Goal: Check status

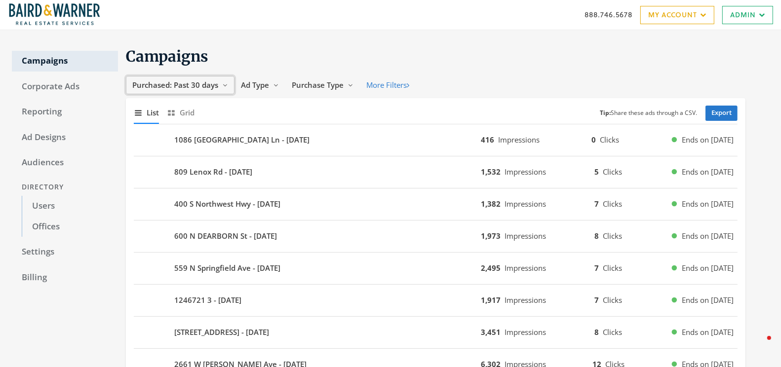
click at [223, 86] on icon "Reveal list of Purchased: Past 30 days" at bounding box center [225, 85] width 6 height 6
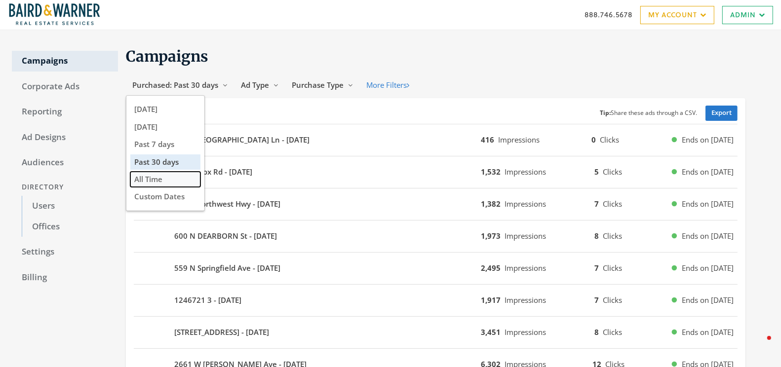
click at [158, 181] on span "All Time" at bounding box center [148, 179] width 28 height 10
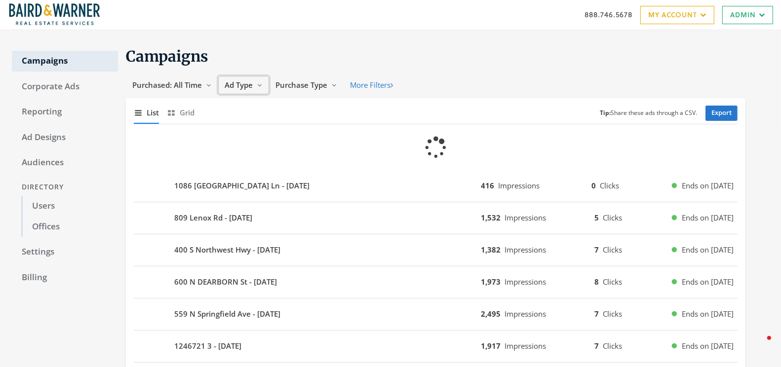
click at [257, 86] on icon "Reveal list of Ad Type" at bounding box center [260, 85] width 6 height 6
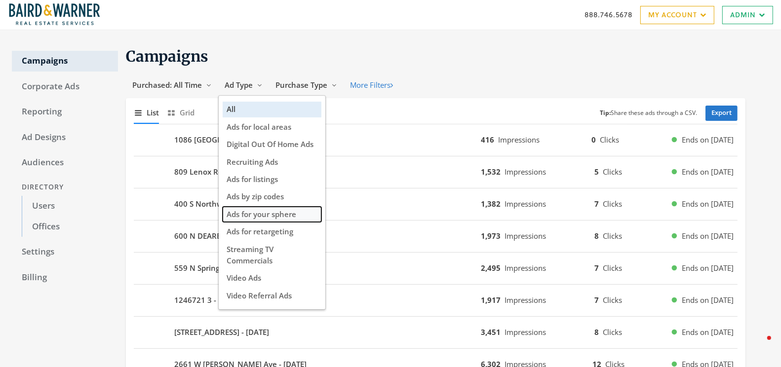
click at [237, 211] on span "Ads for your sphere" at bounding box center [262, 214] width 70 height 10
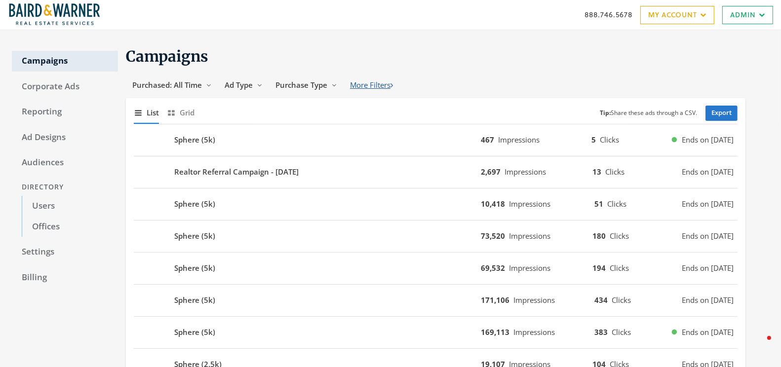
click at [392, 87] on icon "button" at bounding box center [391, 84] width 2 height 7
click at [539, 57] on h1 "Campaigns" at bounding box center [436, 56] width 620 height 19
click at [186, 111] on span "Grid" at bounding box center [187, 112] width 15 height 11
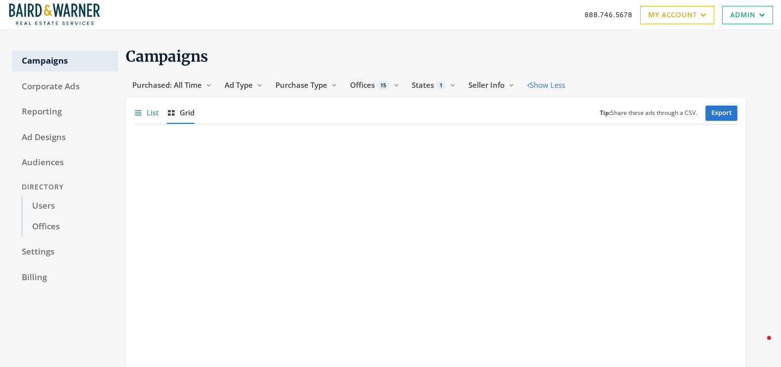
click at [150, 110] on span "List" at bounding box center [153, 112] width 12 height 11
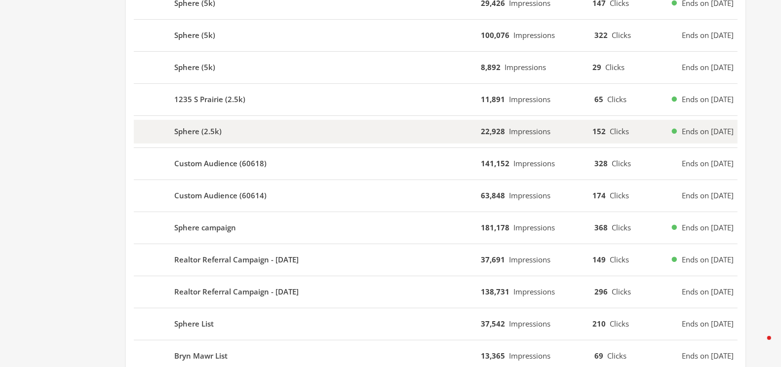
scroll to position [425, 0]
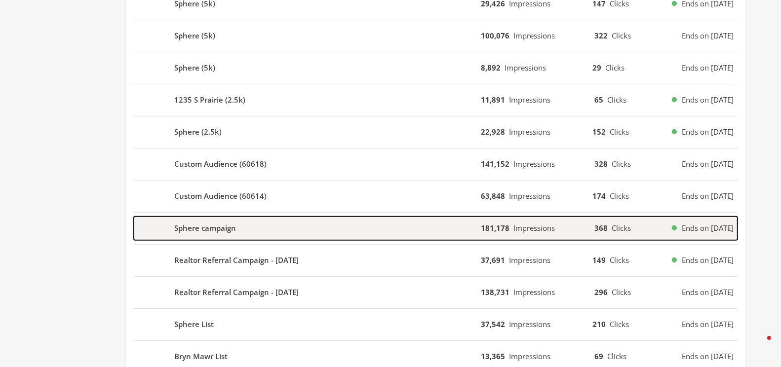
click at [348, 224] on div "Sphere campaign" at bounding box center [307, 229] width 347 height 24
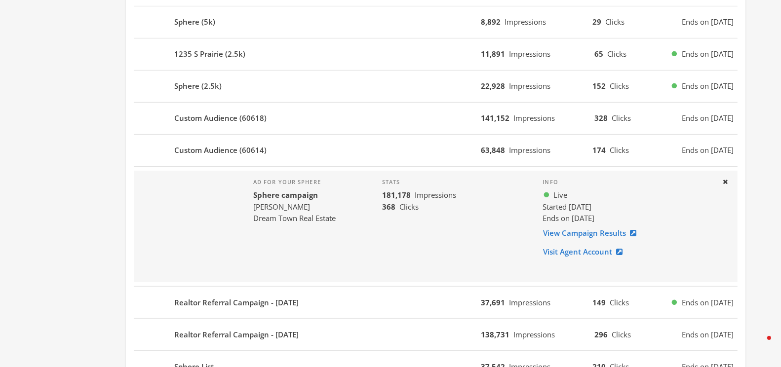
scroll to position [467, 0]
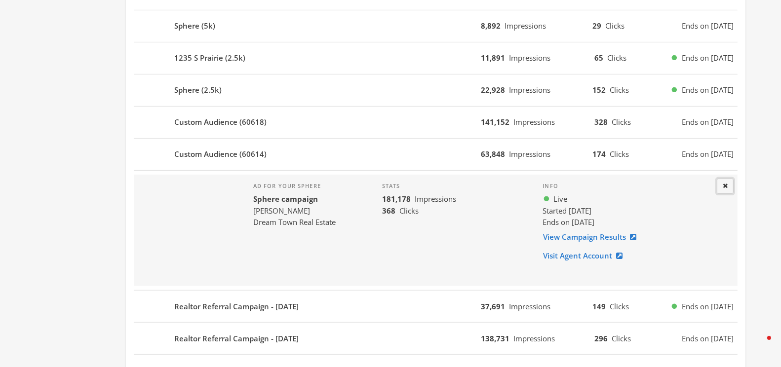
click at [725, 183] on icon at bounding box center [725, 186] width 5 height 6
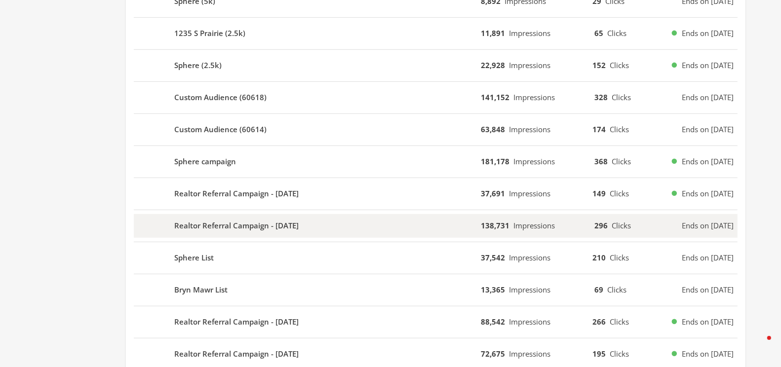
scroll to position [494, 0]
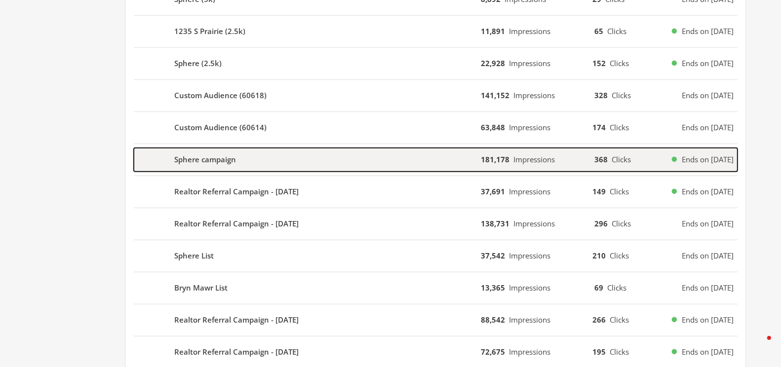
click at [448, 149] on div "Sphere campaign" at bounding box center [307, 160] width 347 height 24
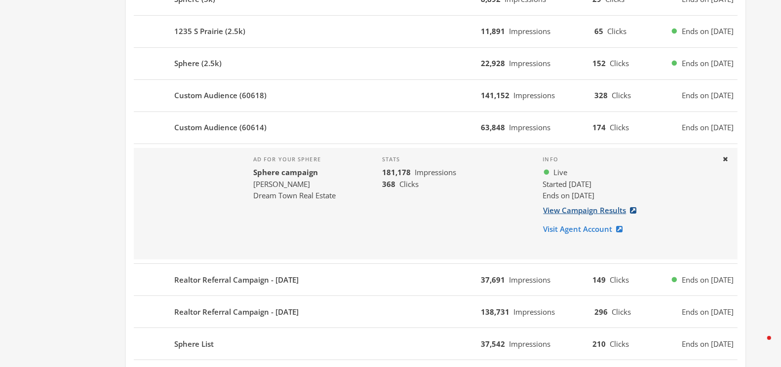
click at [595, 208] on link "View Campaign Results" at bounding box center [593, 210] width 100 height 18
click at [725, 156] on icon at bounding box center [725, 159] width 5 height 6
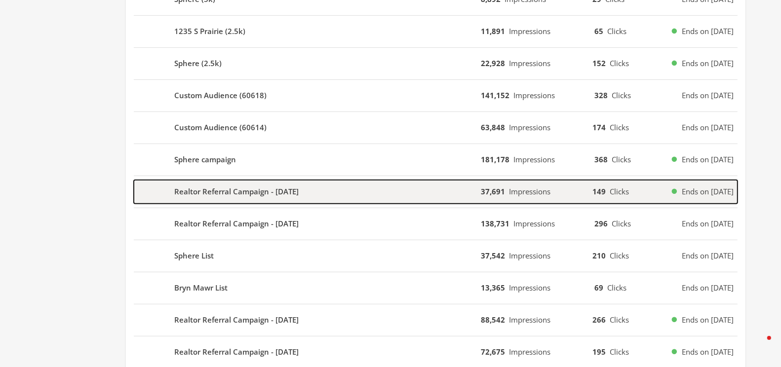
click at [419, 193] on div "Realtor Referral Campaign - [DATE]" at bounding box center [307, 192] width 347 height 24
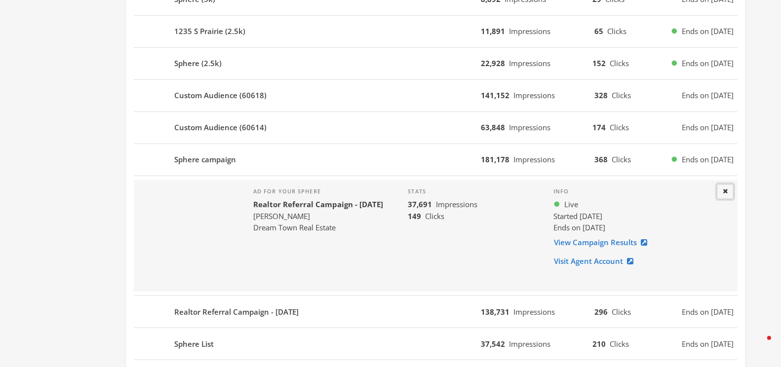
click at [723, 188] on icon at bounding box center [725, 191] width 5 height 6
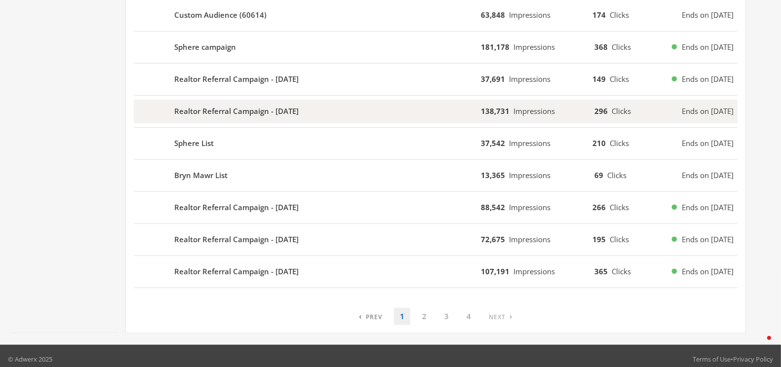
scroll to position [606, 0]
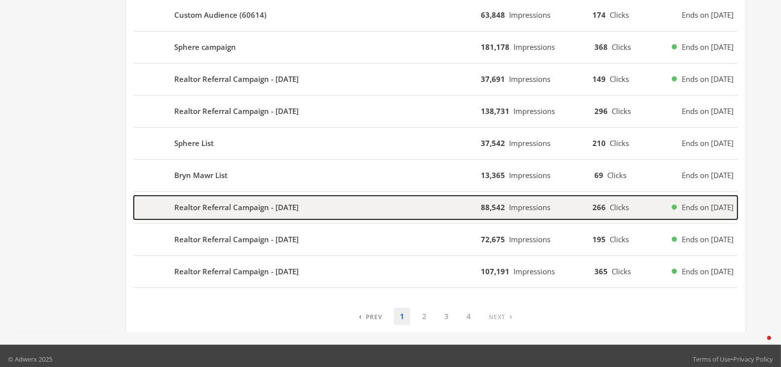
click at [348, 203] on div "Realtor Referral Campaign - [DATE]" at bounding box center [307, 208] width 347 height 24
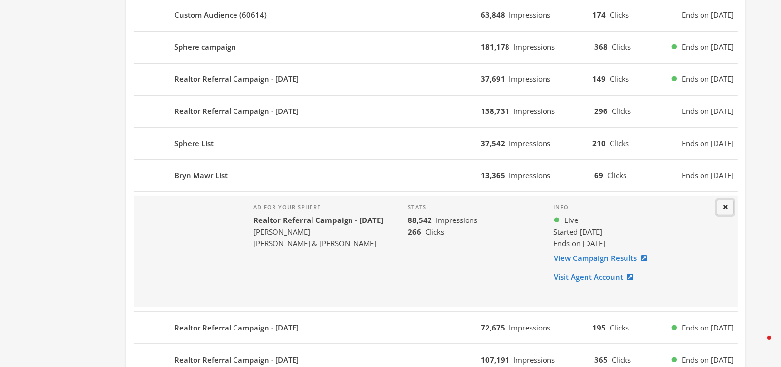
click at [723, 204] on icon at bounding box center [725, 207] width 5 height 6
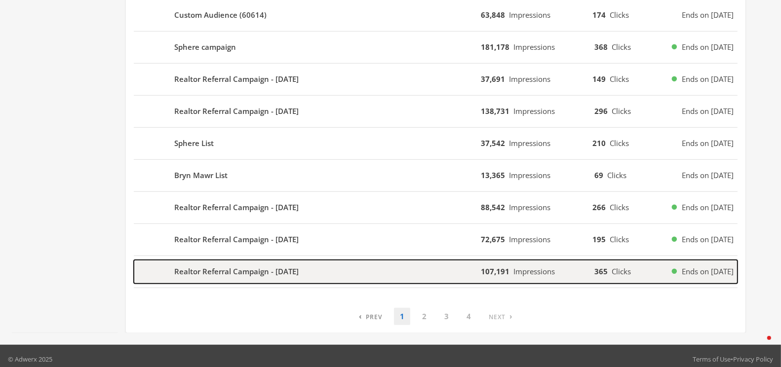
click at [351, 261] on div "Realtor Referral Campaign - [DATE]" at bounding box center [307, 272] width 347 height 24
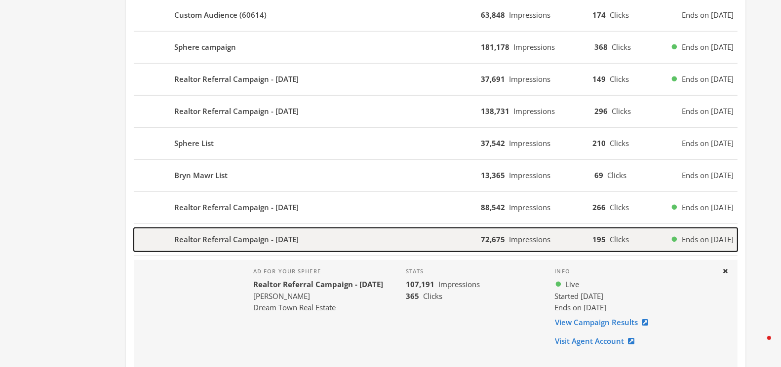
click at [369, 230] on div "Realtor Referral Campaign - [DATE]" at bounding box center [307, 240] width 347 height 24
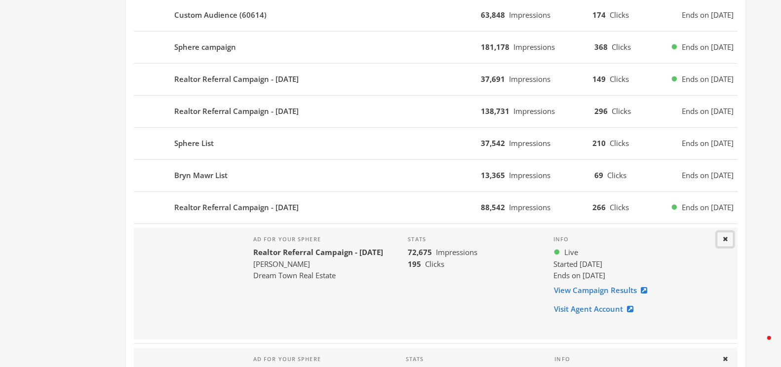
click at [726, 236] on icon at bounding box center [725, 239] width 5 height 6
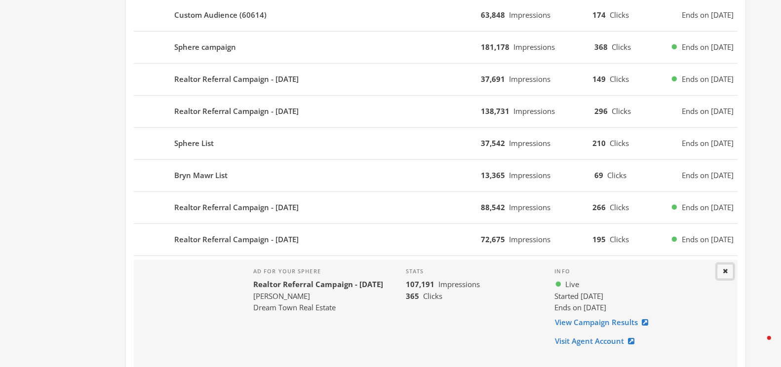
click at [726, 268] on icon at bounding box center [725, 271] width 5 height 6
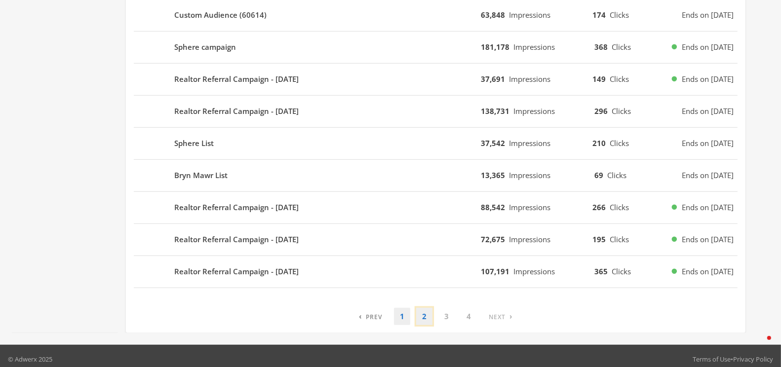
click at [424, 310] on link "2" at bounding box center [424, 316] width 16 height 17
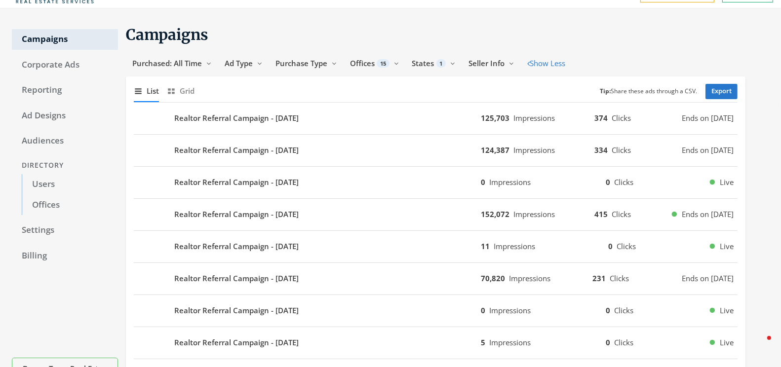
scroll to position [25, 0]
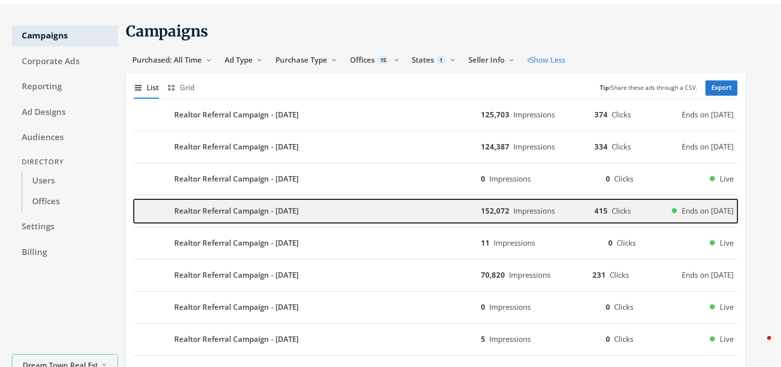
click at [368, 207] on div "Realtor Referral Campaign - [DATE]" at bounding box center [307, 211] width 347 height 24
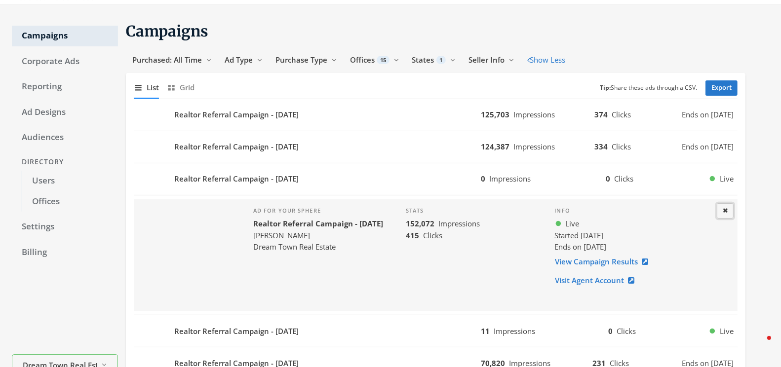
click at [724, 209] on icon at bounding box center [725, 210] width 5 height 6
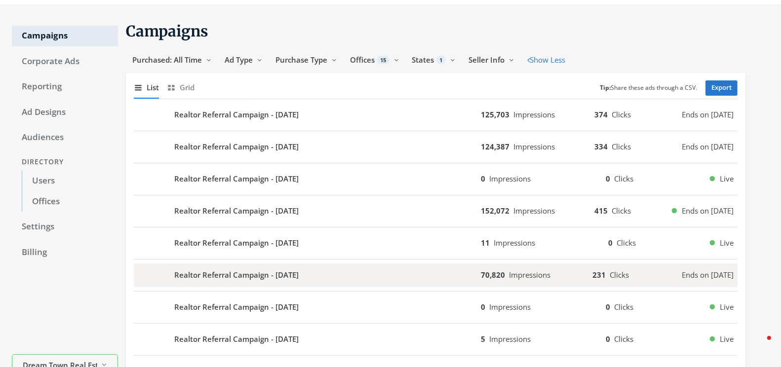
scroll to position [68, 0]
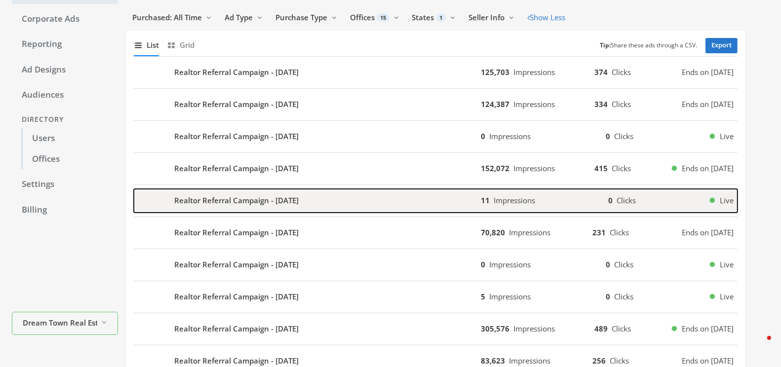
click at [376, 197] on div "Realtor Referral Campaign - [DATE]" at bounding box center [307, 201] width 347 height 24
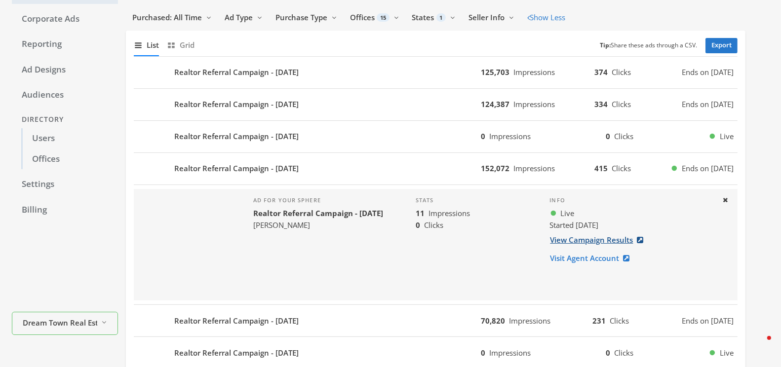
click at [583, 240] on link "View Campaign Results" at bounding box center [600, 240] width 100 height 18
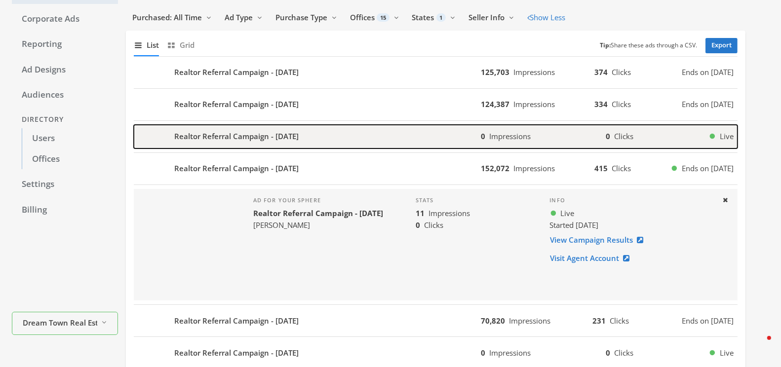
click at [341, 127] on div "Realtor Referral Campaign - [DATE]" at bounding box center [307, 137] width 347 height 24
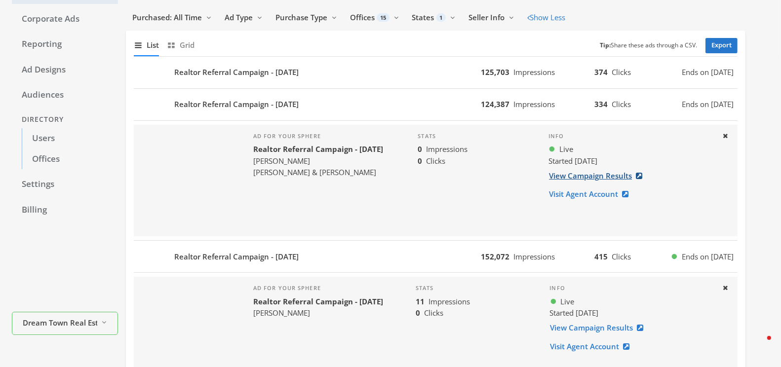
click at [579, 174] on link "View Campaign Results" at bounding box center [598, 176] width 100 height 18
click at [727, 134] on icon at bounding box center [725, 136] width 5 height 6
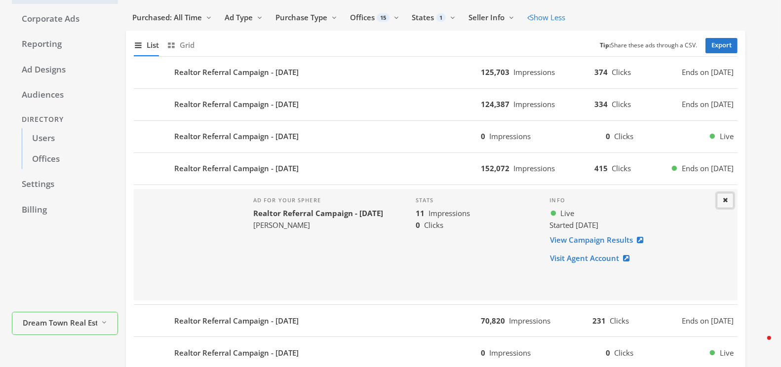
click at [725, 197] on icon at bounding box center [725, 200] width 5 height 6
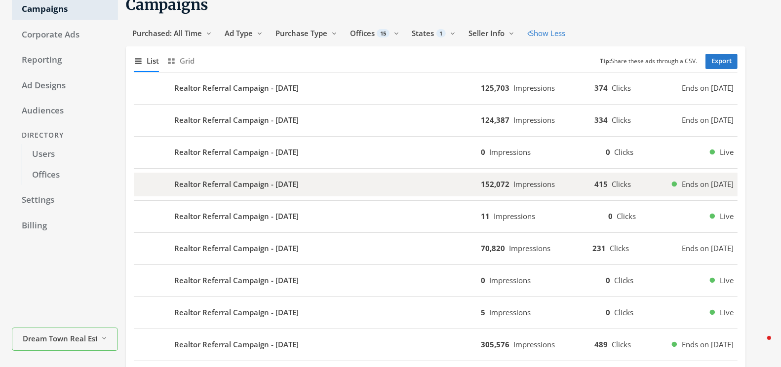
scroll to position [45, 0]
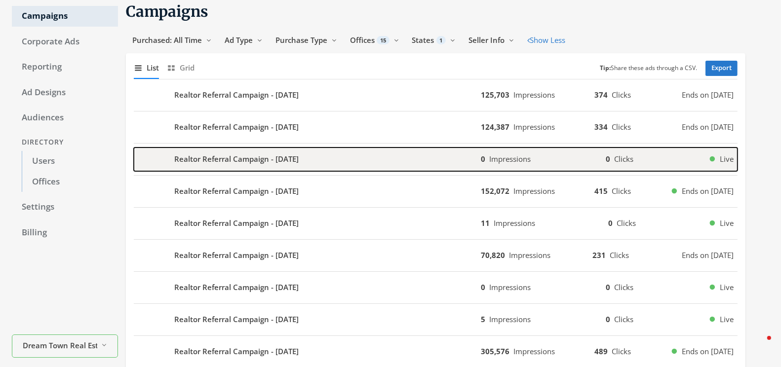
click at [417, 161] on div "Realtor Referral Campaign - [DATE]" at bounding box center [307, 160] width 347 height 24
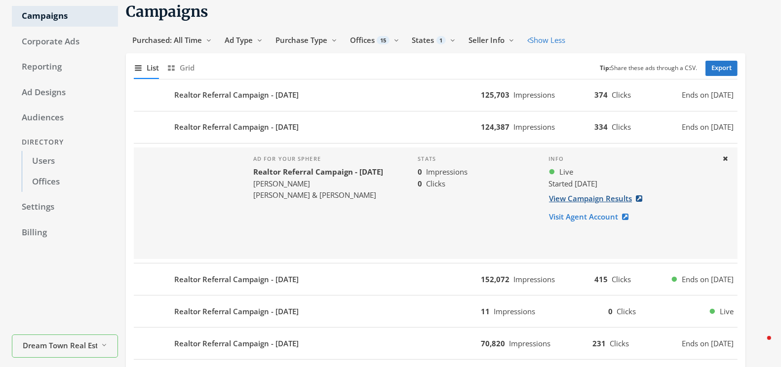
click at [598, 198] on link "View Campaign Results" at bounding box center [598, 199] width 100 height 18
click at [724, 156] on icon at bounding box center [725, 159] width 5 height 6
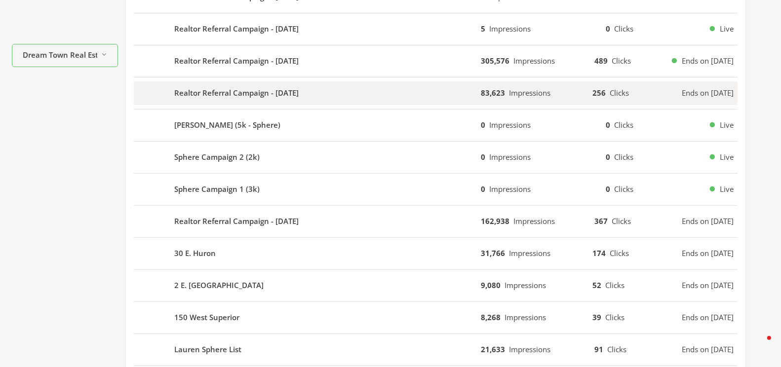
scroll to position [336, 0]
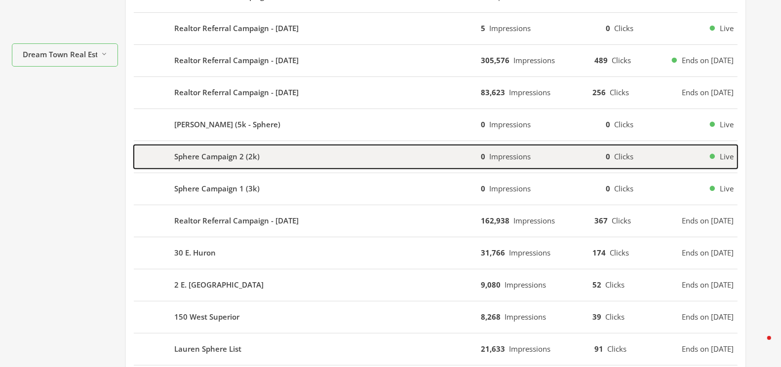
click at [366, 160] on div "Sphere Campaign 2 (2k)" at bounding box center [307, 157] width 347 height 24
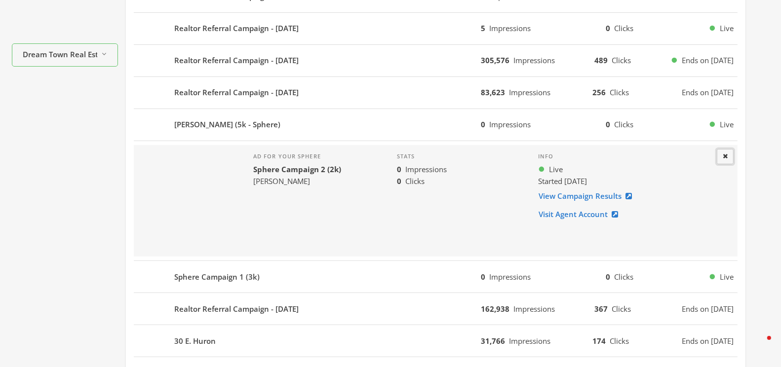
click at [718, 154] on button "Close" at bounding box center [725, 156] width 17 height 15
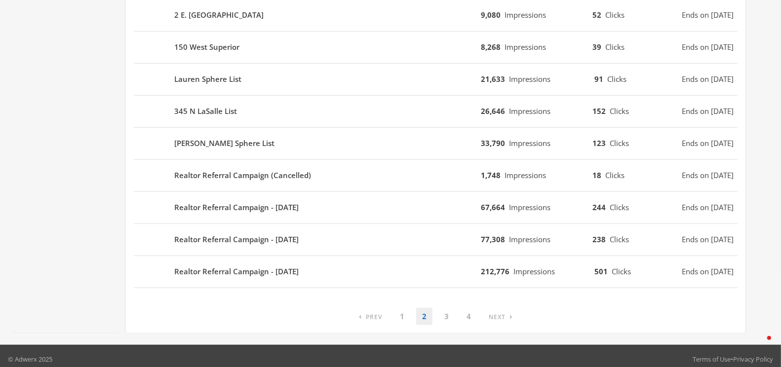
scroll to position [606, 0]
click at [446, 311] on link "3" at bounding box center [446, 316] width 16 height 17
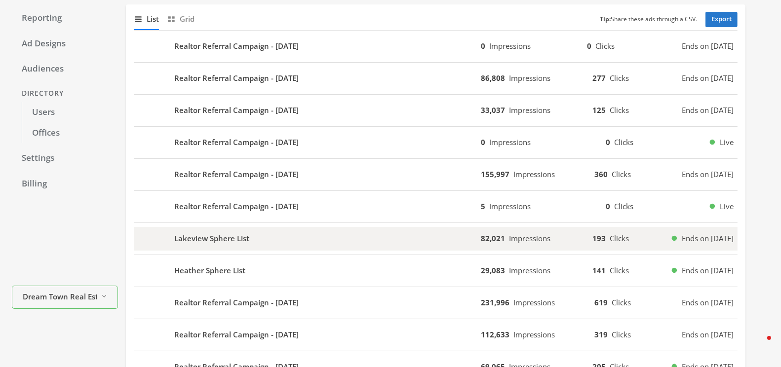
scroll to position [93, 0]
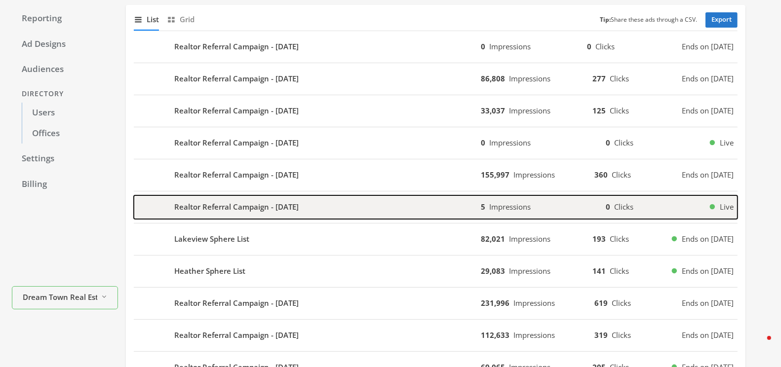
click at [417, 209] on div "Realtor Referral Campaign - [DATE]" at bounding box center [307, 207] width 347 height 24
